Goal: Task Accomplishment & Management: Complete application form

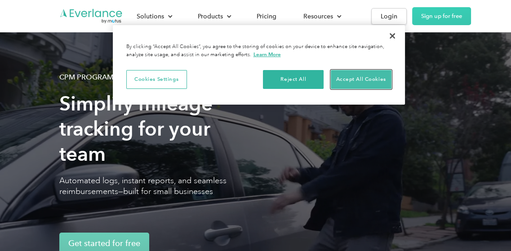
click at [368, 79] on button "Accept All Cookies" at bounding box center [361, 79] width 61 height 19
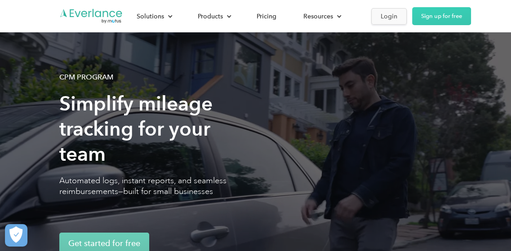
click at [381, 11] on div "Login" at bounding box center [389, 16] width 17 height 11
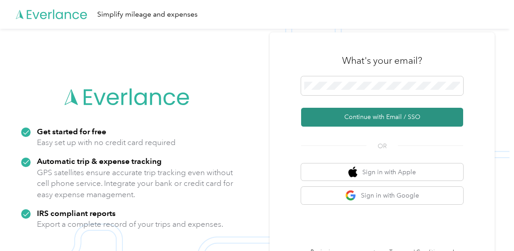
click at [368, 121] on button "Continue with Email / SSO" at bounding box center [382, 117] width 162 height 19
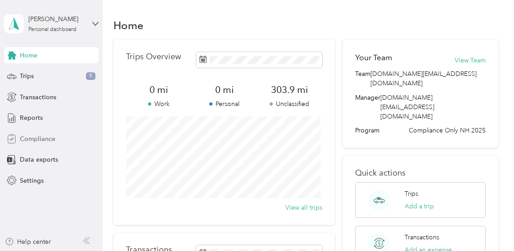
click at [43, 138] on span "Compliance" at bounding box center [38, 139] width 36 height 9
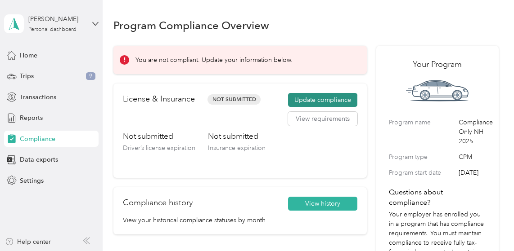
click at [331, 100] on button "Update compliance" at bounding box center [322, 100] width 69 height 14
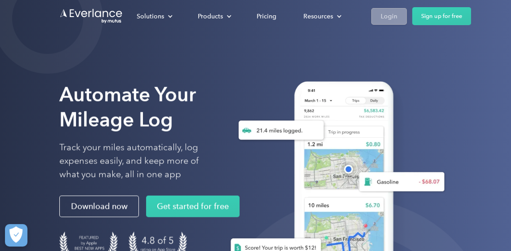
click at [389, 17] on div "Login" at bounding box center [389, 16] width 17 height 11
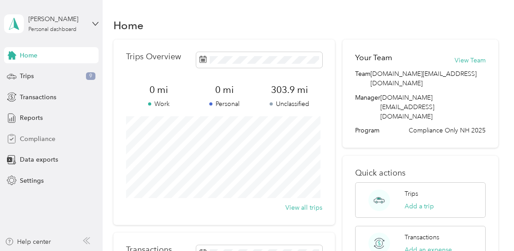
click at [34, 139] on span "Compliance" at bounding box center [38, 139] width 36 height 9
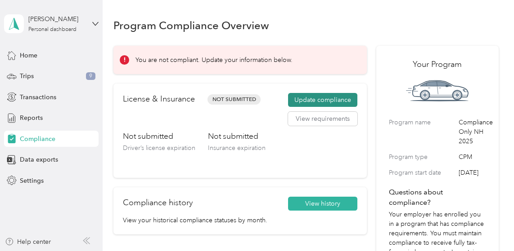
click at [322, 100] on button "Update compliance" at bounding box center [322, 100] width 69 height 14
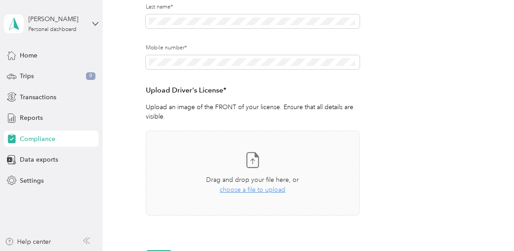
scroll to position [180, 0]
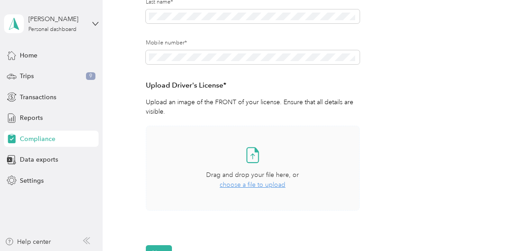
click at [260, 187] on span "choose a file to upload" at bounding box center [253, 185] width 66 height 8
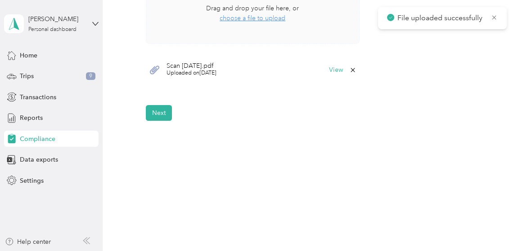
scroll to position [302, 0]
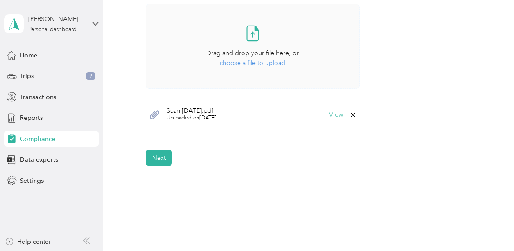
click at [333, 114] on button "View" at bounding box center [336, 115] width 14 height 6
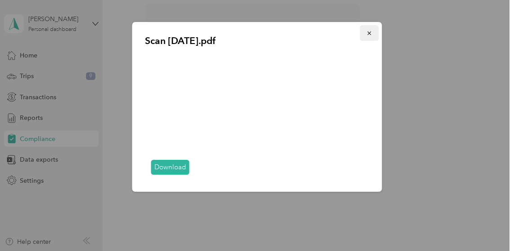
click at [371, 33] on icon "button" at bounding box center [369, 33] width 6 height 6
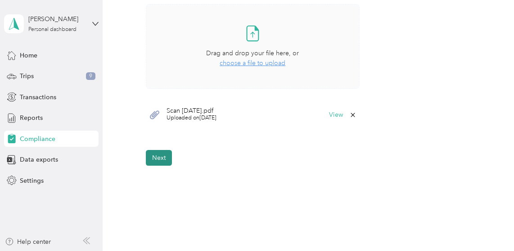
click at [164, 163] on button "Next" at bounding box center [159, 158] width 26 height 16
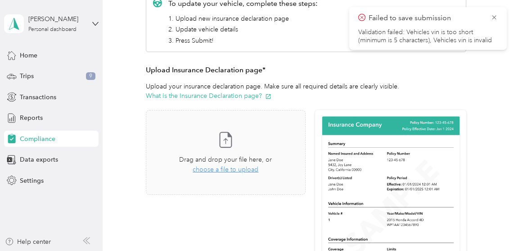
scroll to position [146, 0]
click at [224, 170] on span "choose a file to upload" at bounding box center [226, 170] width 66 height 8
click at [281, 221] on button "View" at bounding box center [282, 221] width 14 height 6
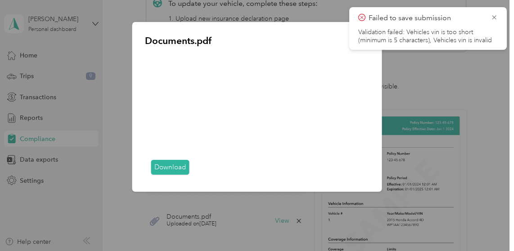
click at [433, 74] on div "Documents.pdf Download" at bounding box center [382, 108] width 250 height 173
click at [117, 63] on div at bounding box center [257, 125] width 514 height 251
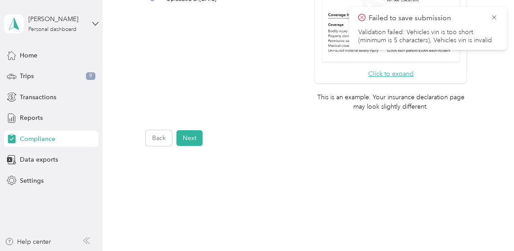
scroll to position [326, 0]
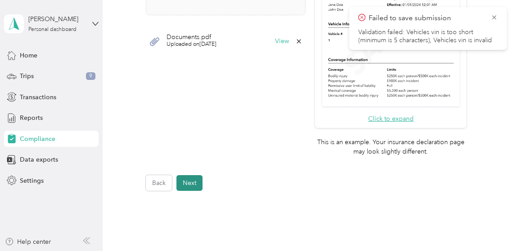
click at [197, 179] on button "Next" at bounding box center [189, 183] width 26 height 16
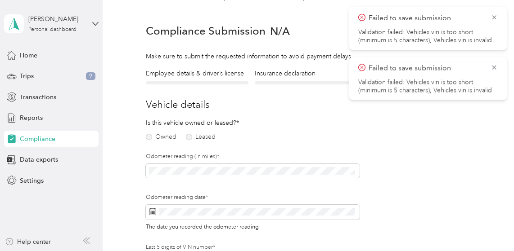
scroll to position [11, 0]
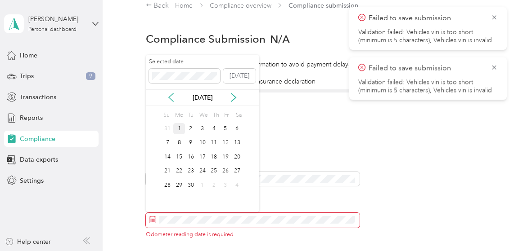
click at [172, 97] on icon at bounding box center [170, 97] width 9 height 9
click at [238, 185] on div "30" at bounding box center [237, 185] width 12 height 11
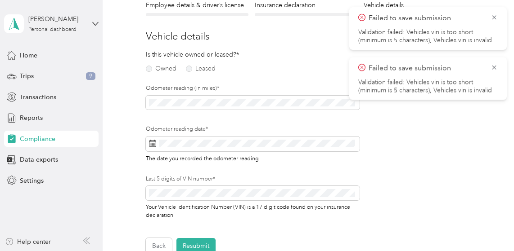
scroll to position [0, 0]
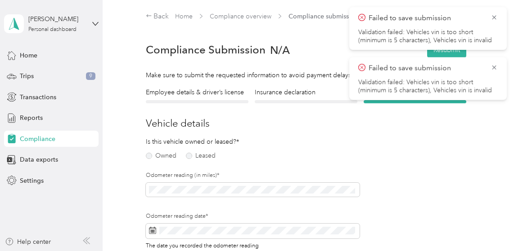
click at [147, 159] on div "Owned Leased" at bounding box center [180, 156] width 68 height 13
click at [444, 54] on button "Resubmit" at bounding box center [446, 50] width 39 height 16
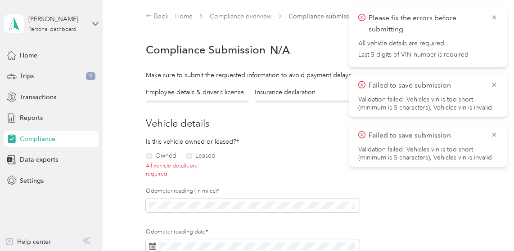
click at [293, 122] on h3 "Vehicle details" at bounding box center [306, 123] width 321 height 15
click at [493, 133] on icon at bounding box center [493, 135] width 7 height 8
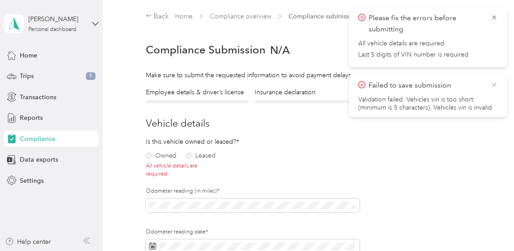
click at [493, 86] on icon at bounding box center [493, 85] width 7 height 8
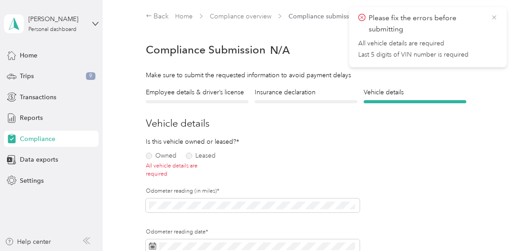
click at [493, 18] on icon at bounding box center [493, 17] width 7 height 8
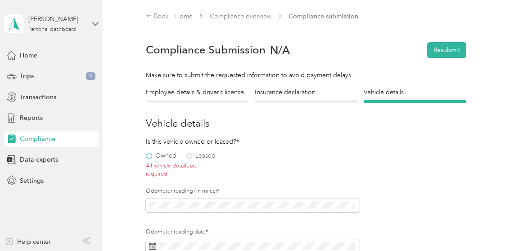
click at [150, 156] on label "Owned" at bounding box center [161, 156] width 31 height 6
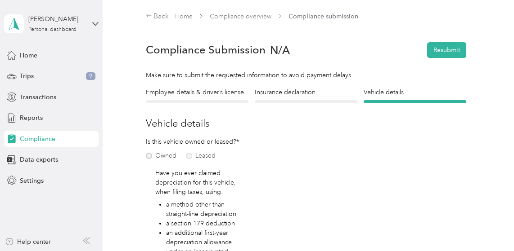
scroll to position [135, 0]
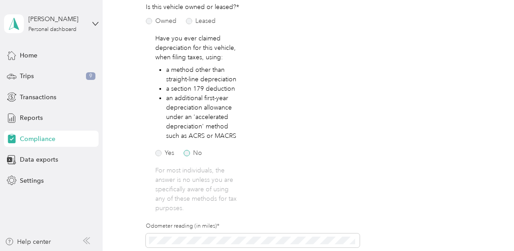
click at [187, 153] on label "No" at bounding box center [193, 153] width 18 height 6
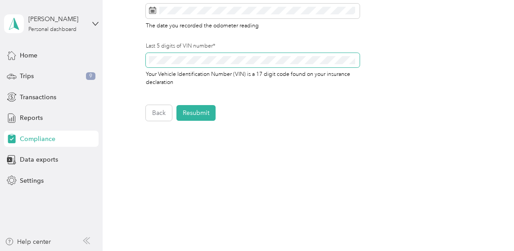
scroll to position [316, 0]
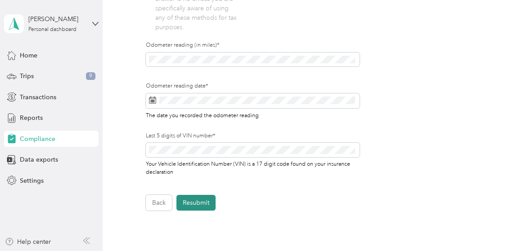
click at [198, 204] on button "Resubmit" at bounding box center [195, 203] width 39 height 16
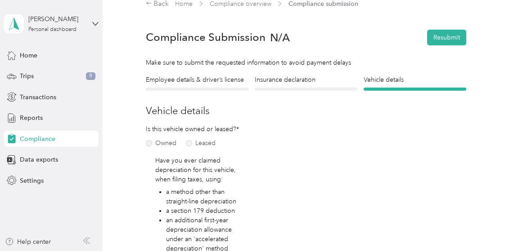
scroll to position [11, 0]
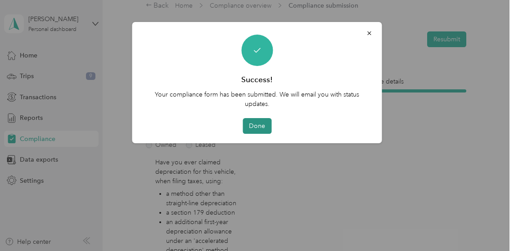
click at [258, 126] on button "Done" at bounding box center [256, 126] width 29 height 16
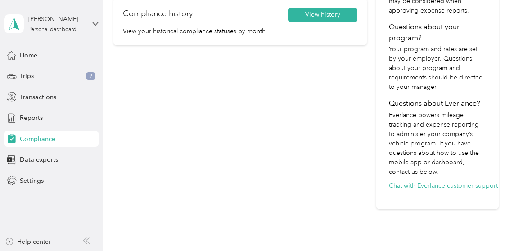
scroll to position [331, 0]
